Goal: Find specific page/section: Find specific page/section

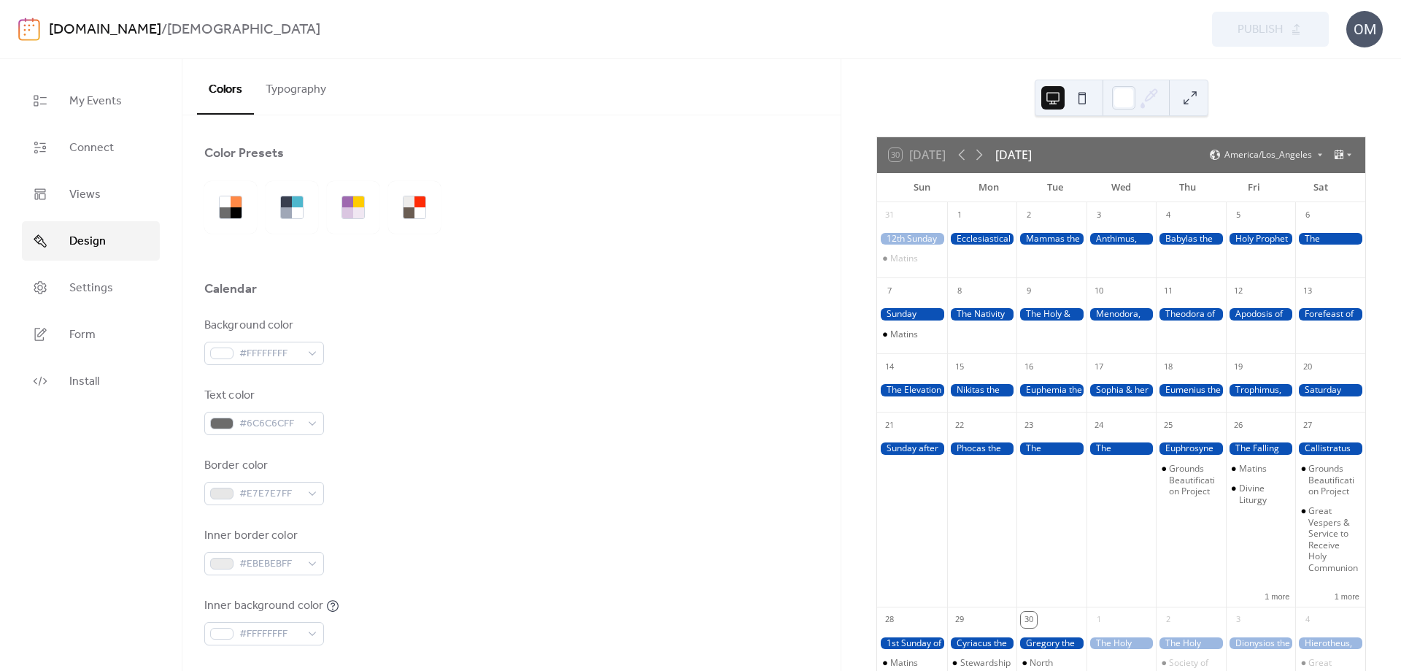
scroll to position [511, 0]
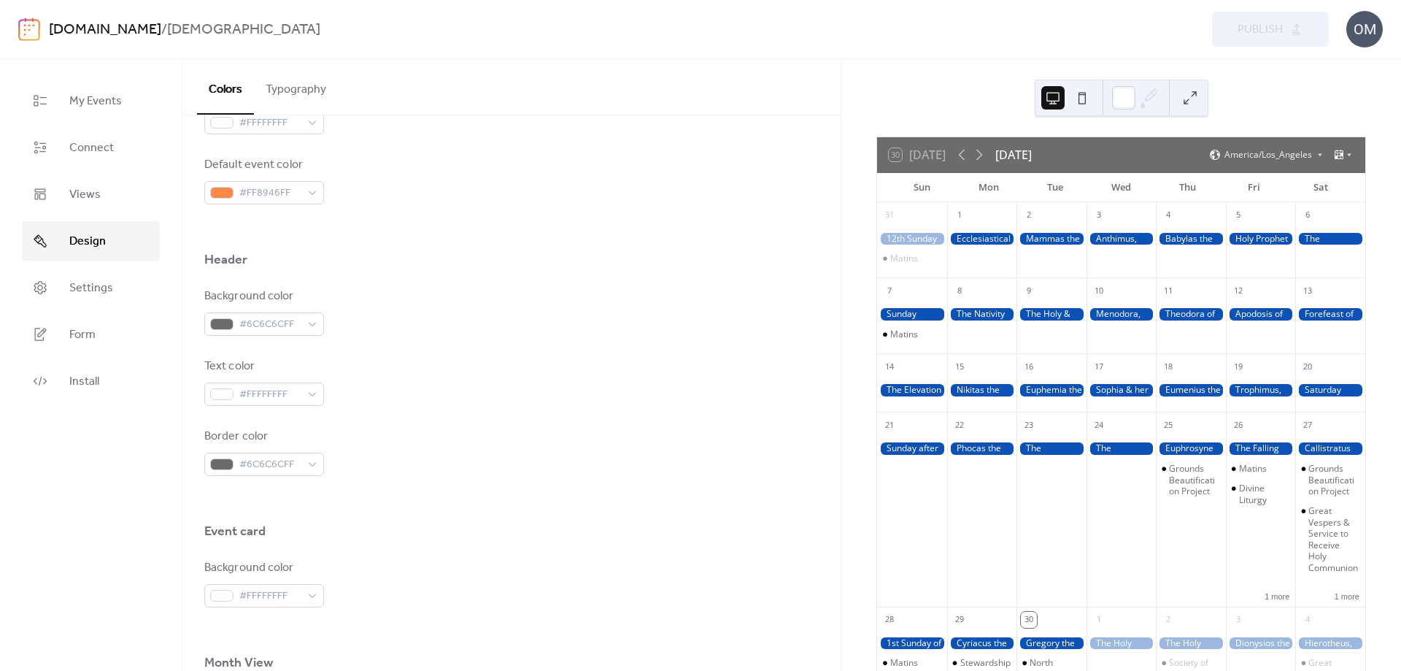
click at [308, 93] on button "Typography" at bounding box center [296, 86] width 84 height 54
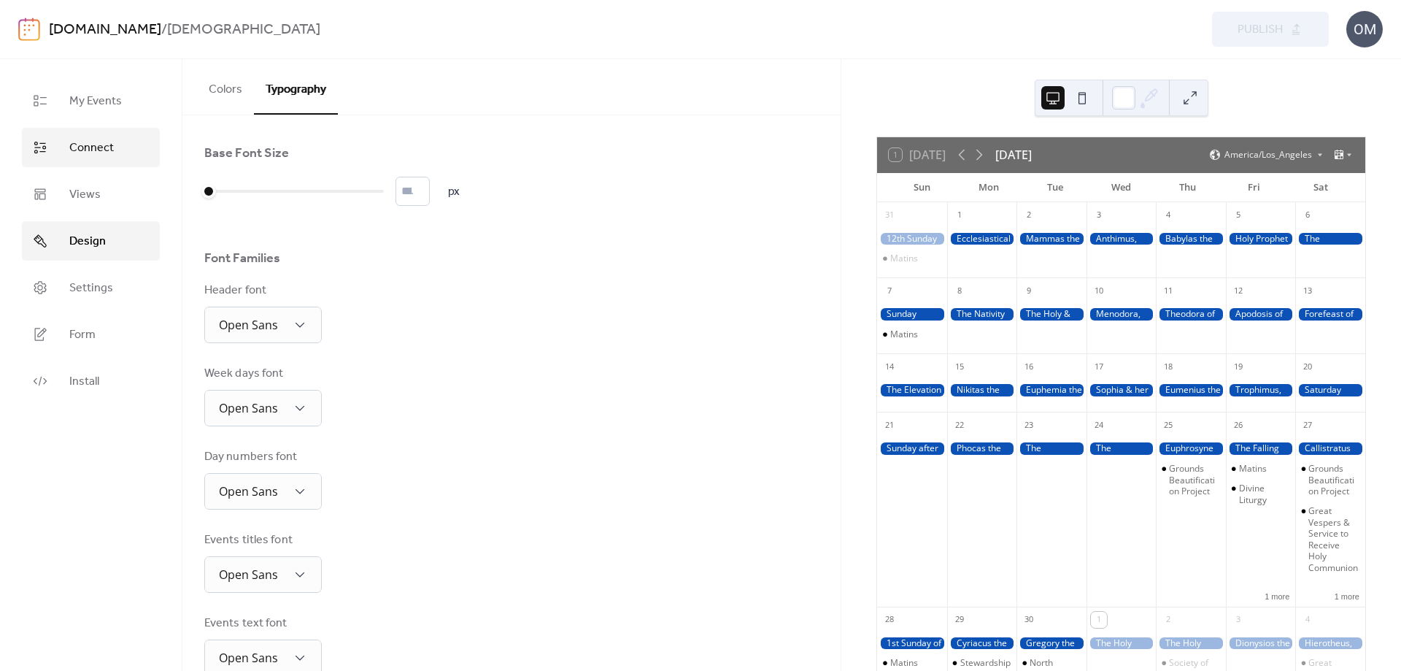
click at [108, 143] on span "Connect" at bounding box center [91, 148] width 45 height 18
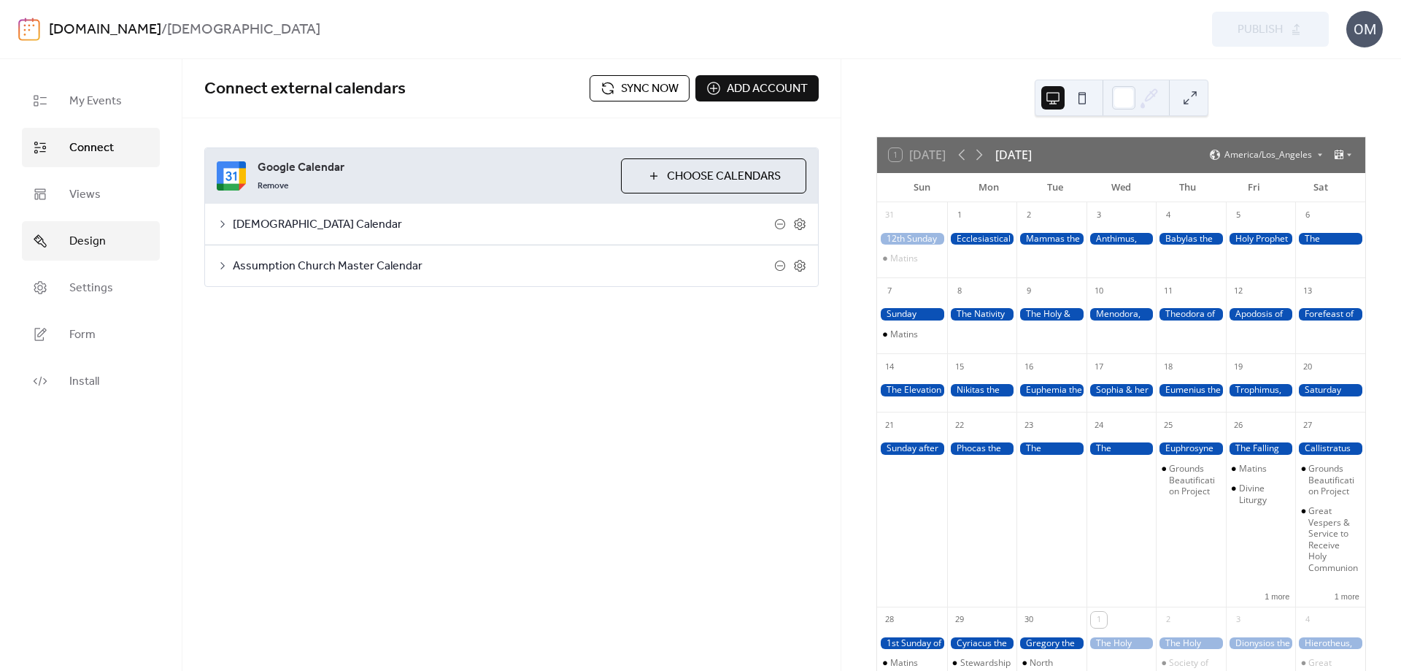
click at [74, 241] on span "Design" at bounding box center [87, 242] width 36 height 18
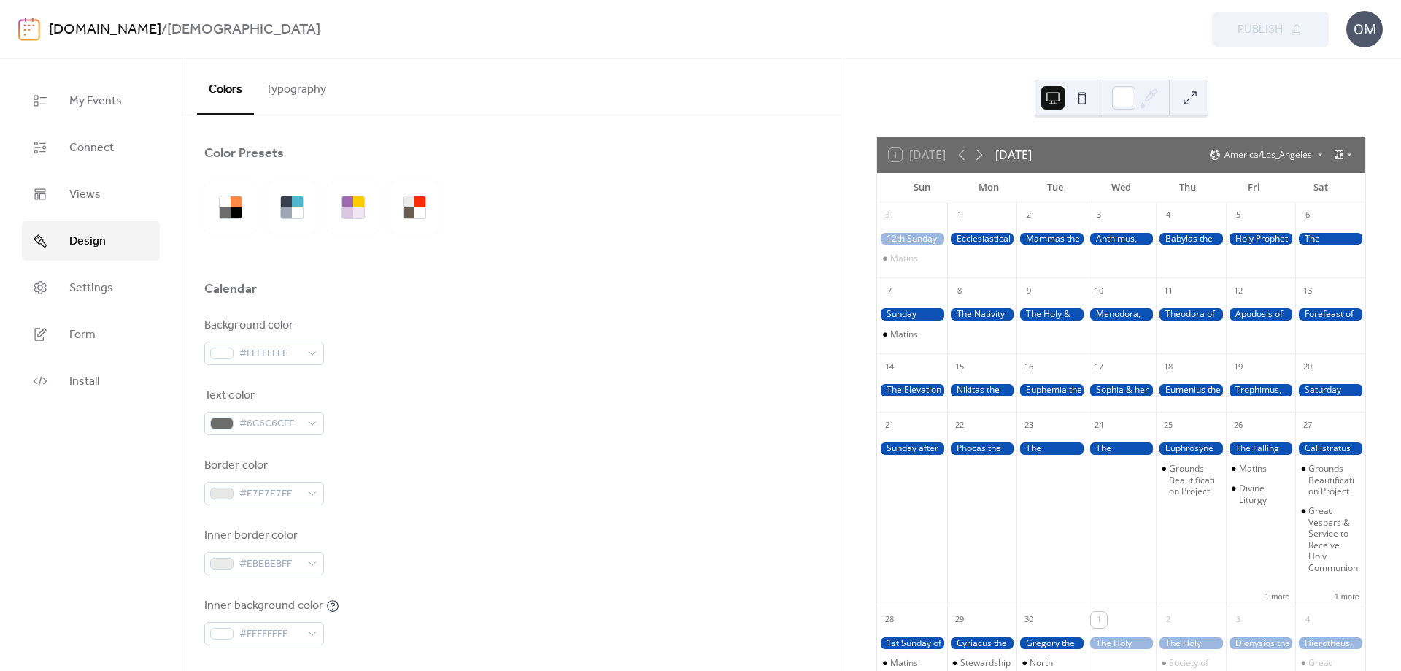
click at [315, 85] on button "Typography" at bounding box center [296, 86] width 84 height 54
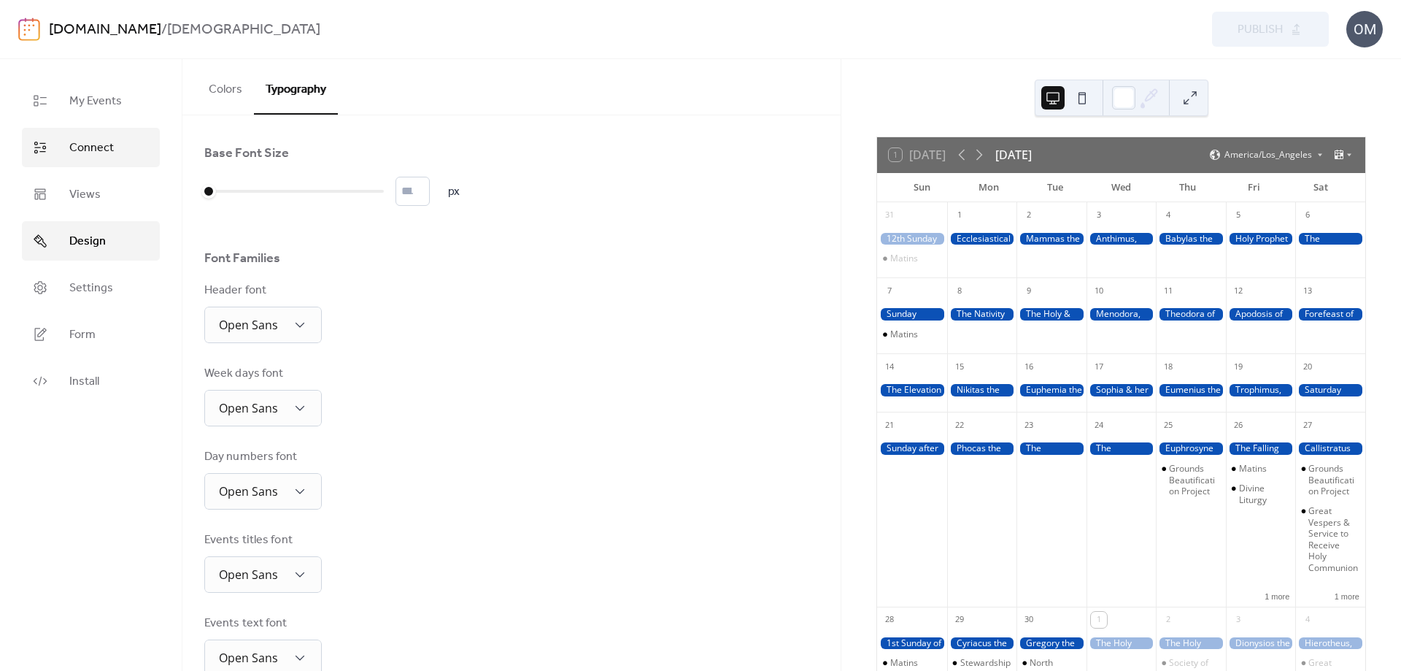
click at [88, 150] on span "Connect" at bounding box center [91, 148] width 45 height 18
